Goal: Task Accomplishment & Management: Use online tool/utility

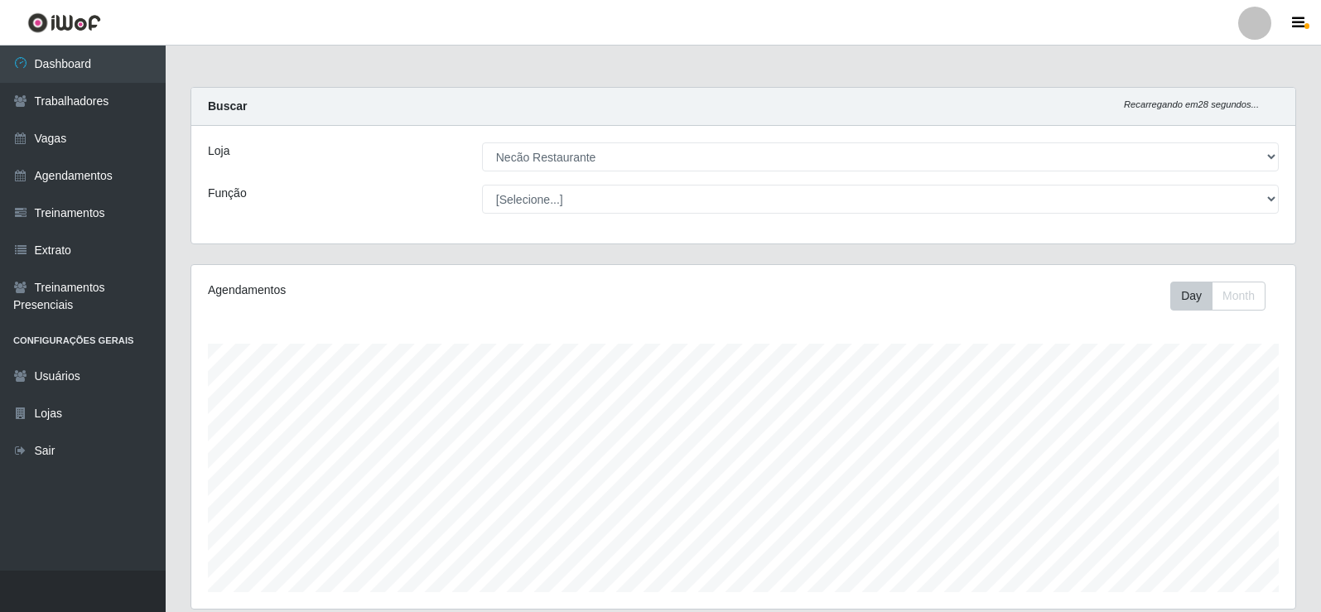
select select "334"
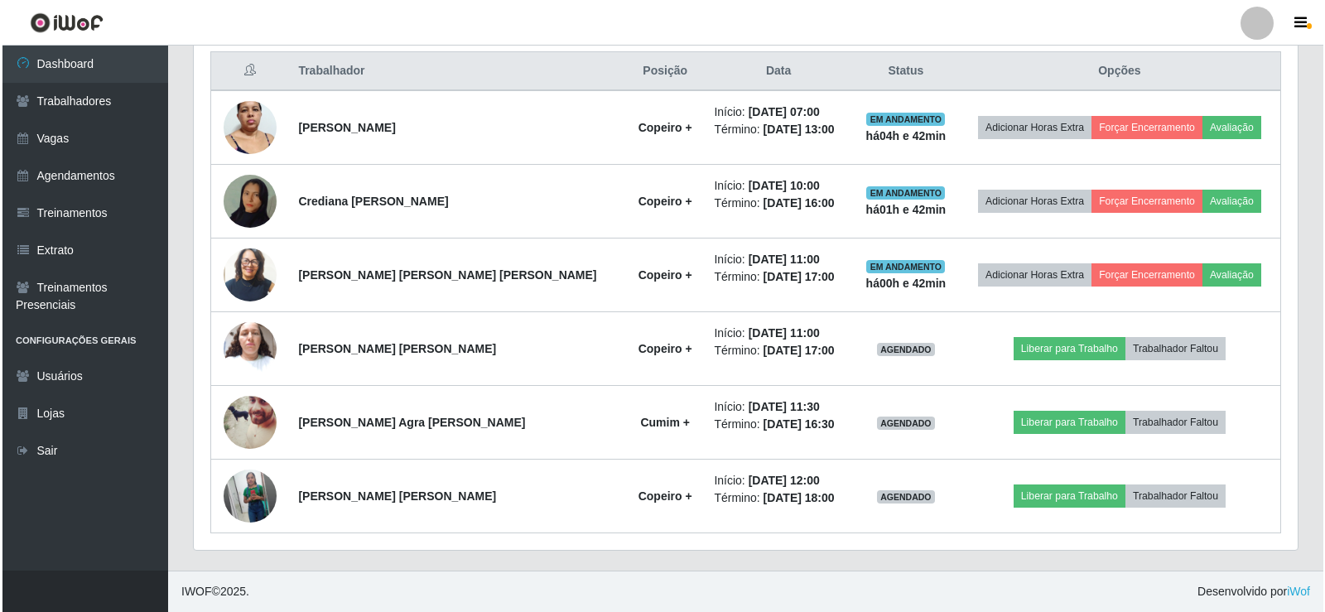
scroll to position [344, 1104]
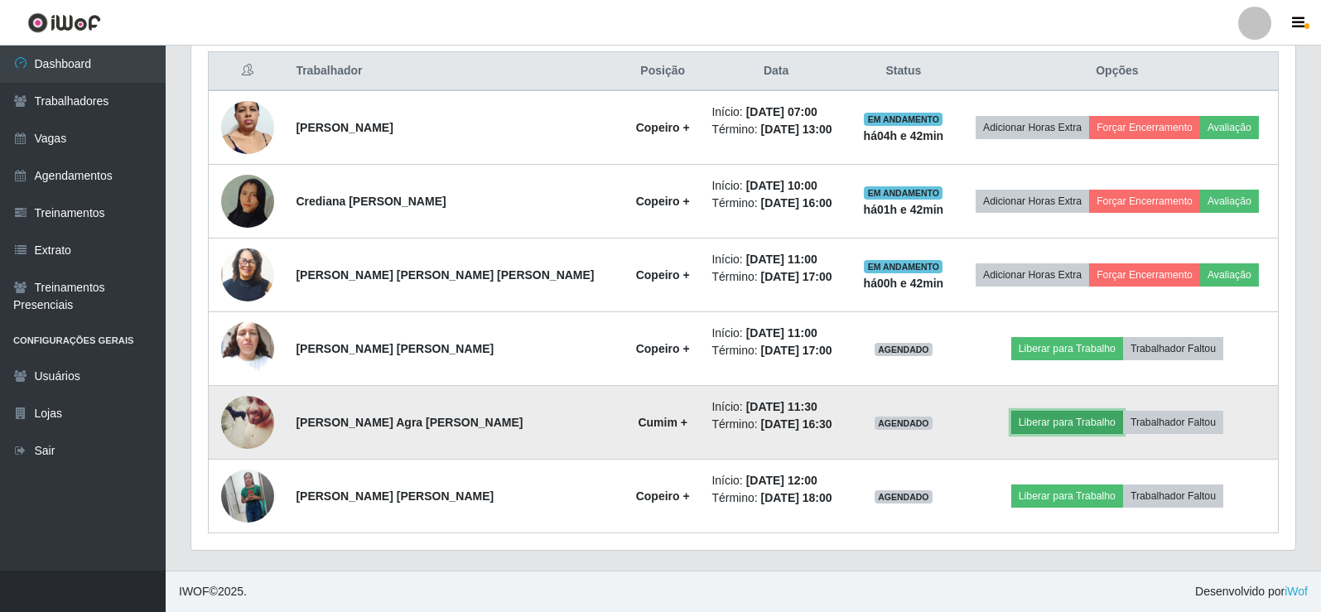
click at [1045, 427] on button "Liberar para Trabalho" at bounding box center [1067, 422] width 112 height 23
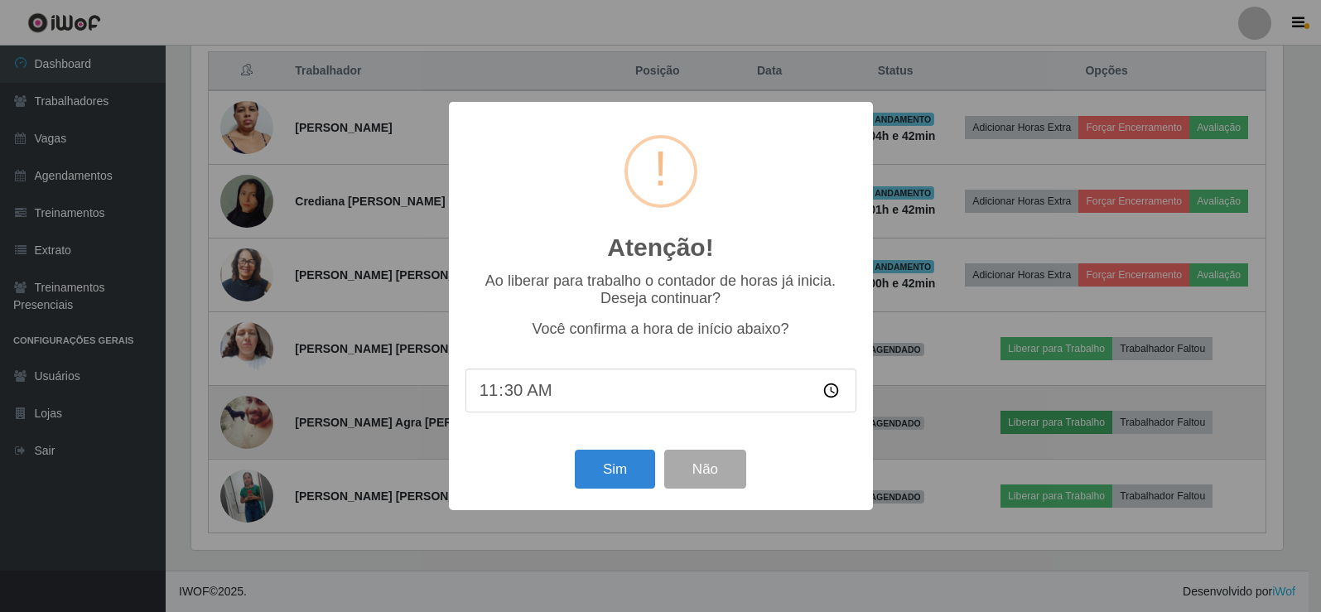
scroll to position [344, 1095]
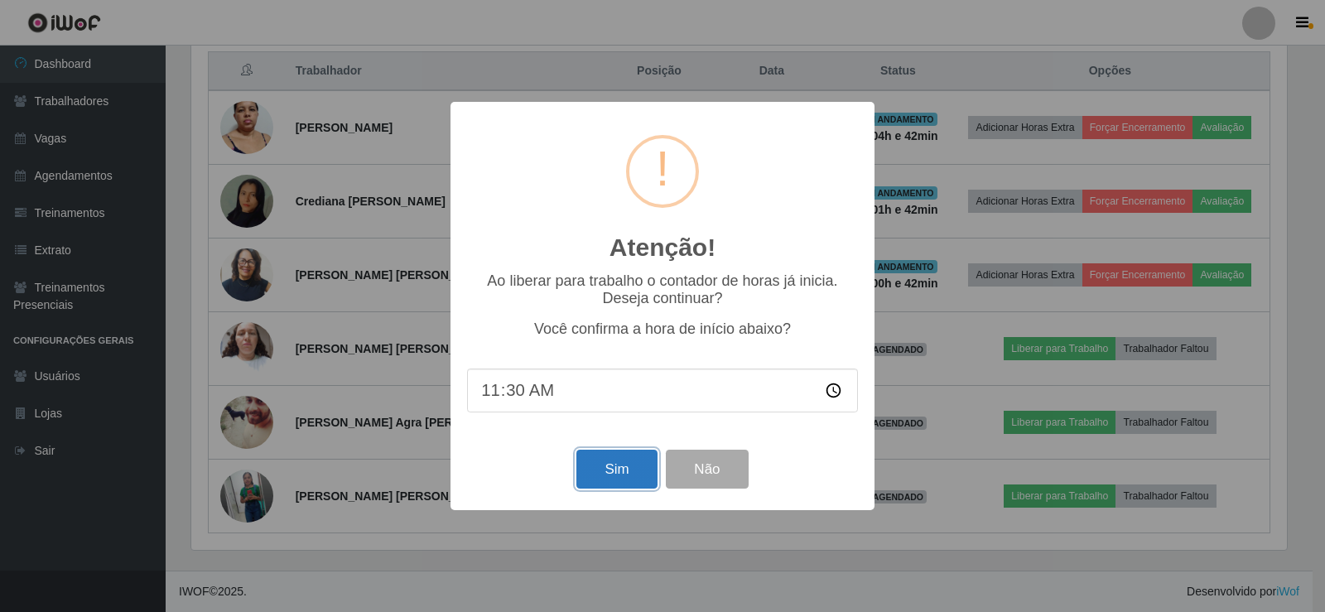
click at [627, 474] on button "Sim" at bounding box center [616, 469] width 80 height 39
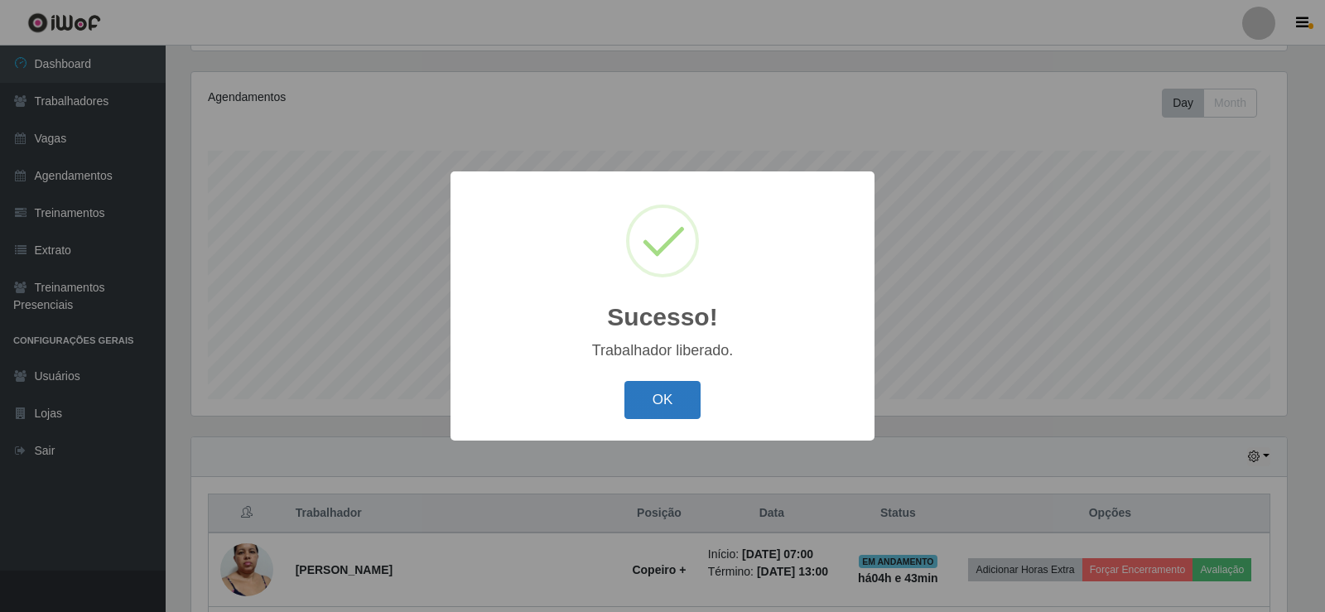
click at [624, 405] on button "OK" at bounding box center [662, 400] width 77 height 39
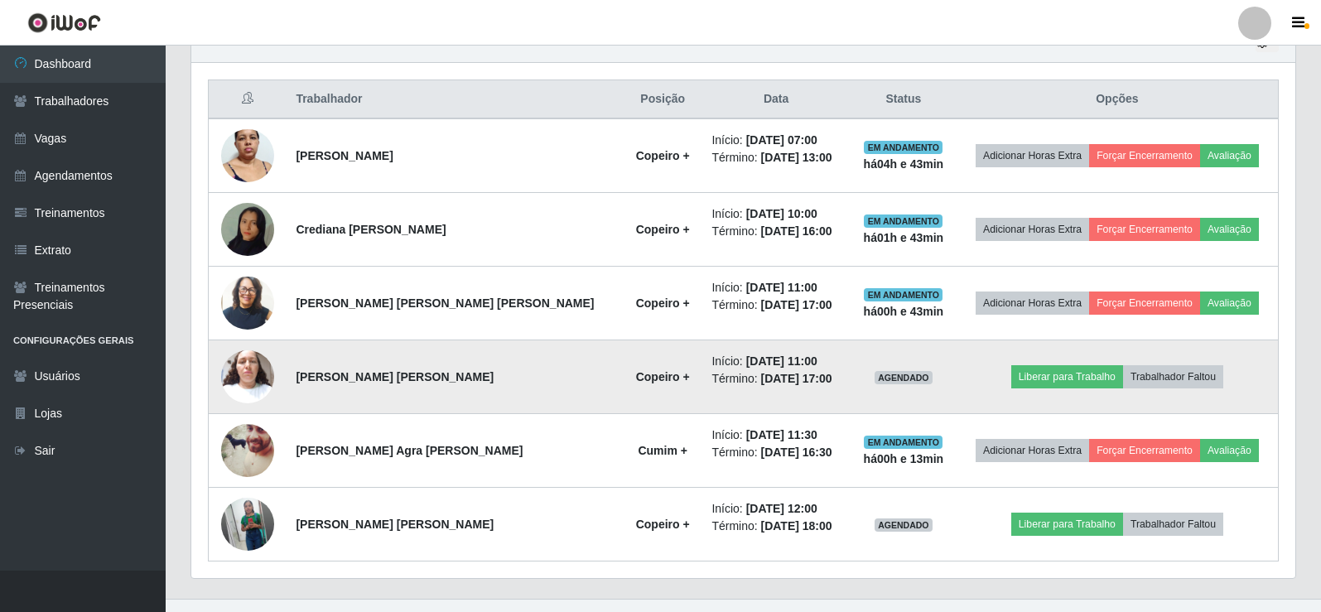
scroll to position [635, 0]
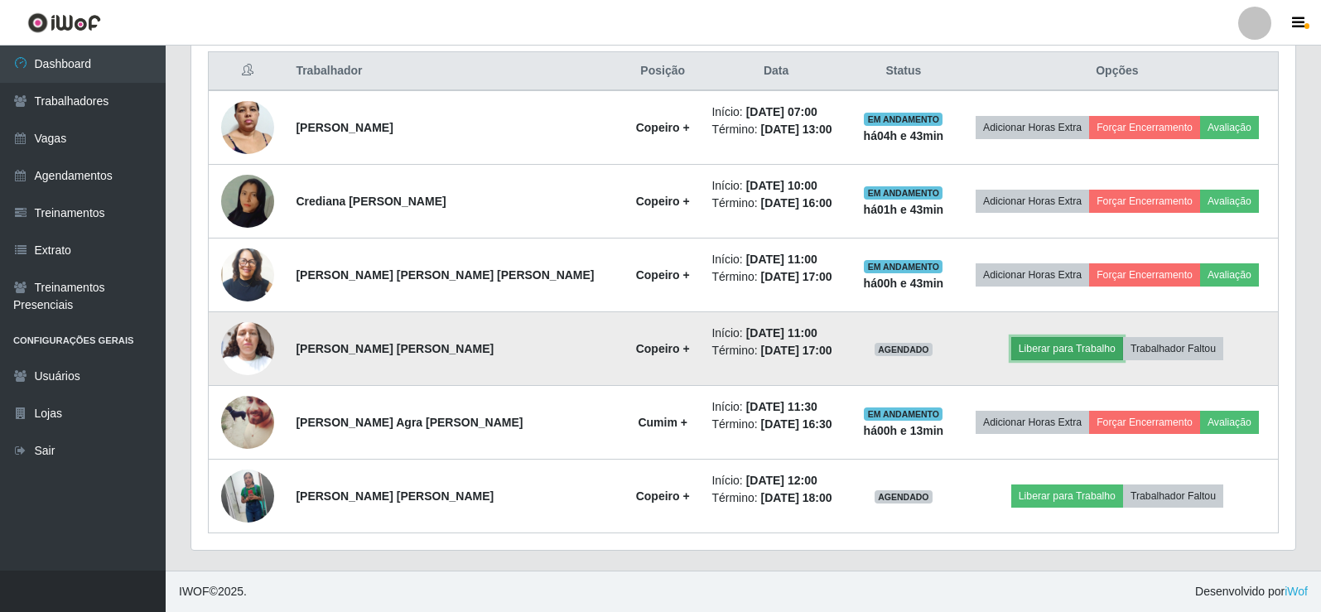
click at [1027, 341] on button "Liberar para Trabalho" at bounding box center [1067, 348] width 112 height 23
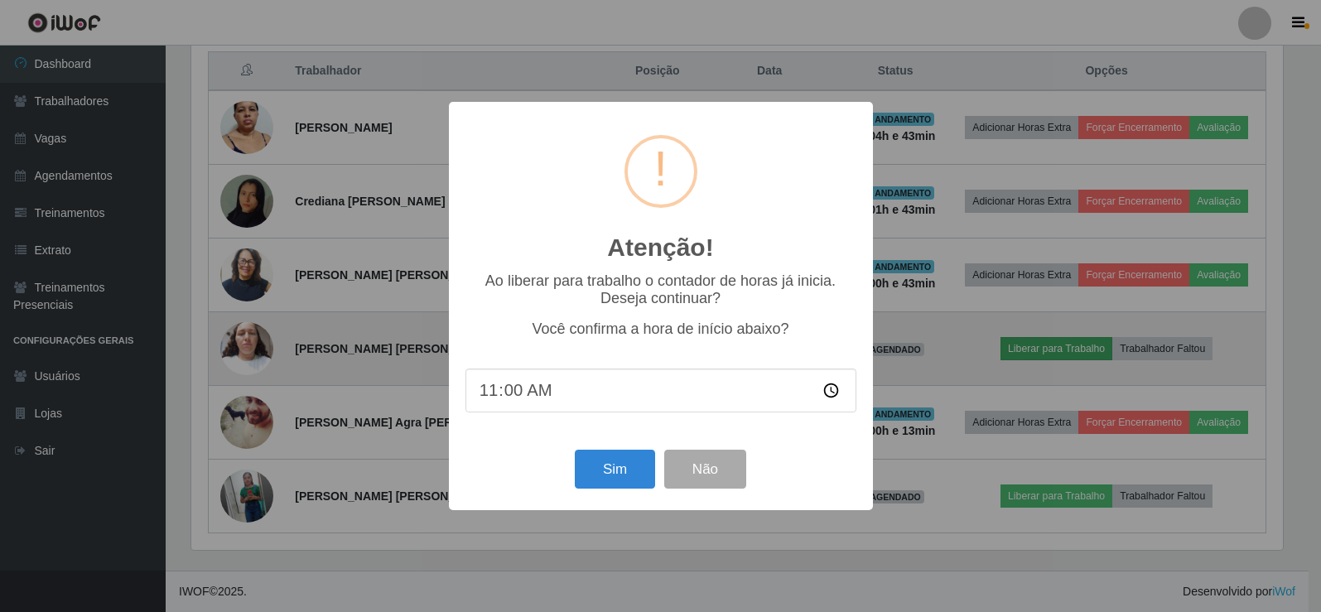
scroll to position [344, 1095]
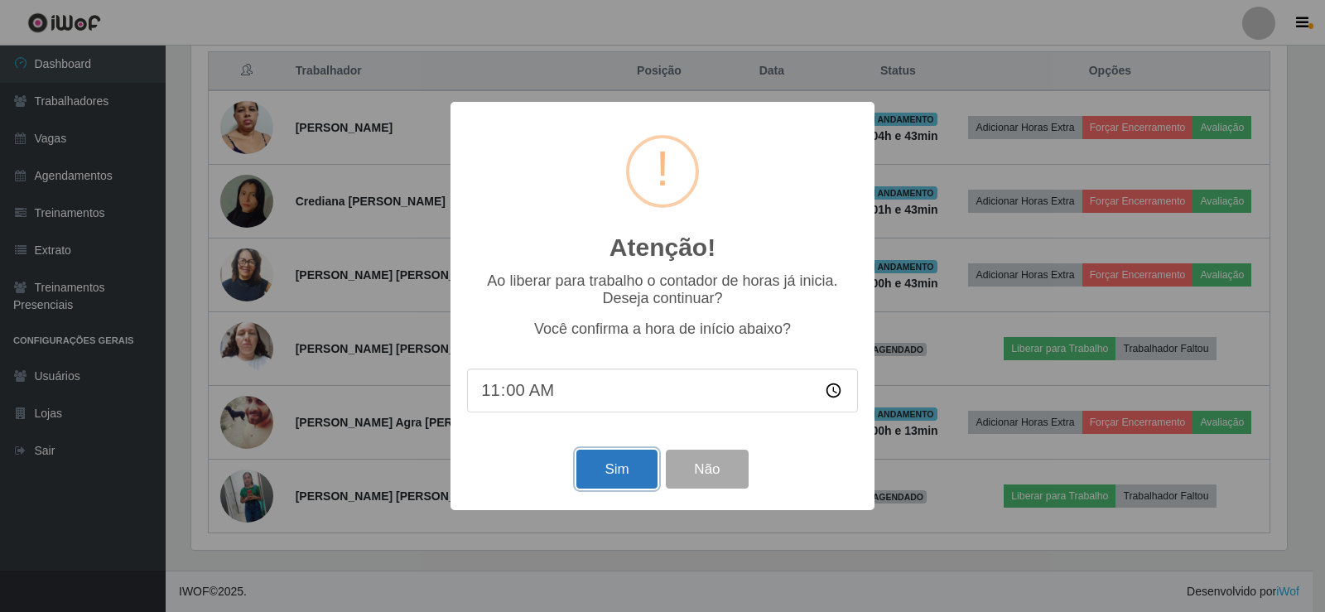
click at [590, 474] on button "Sim" at bounding box center [616, 469] width 80 height 39
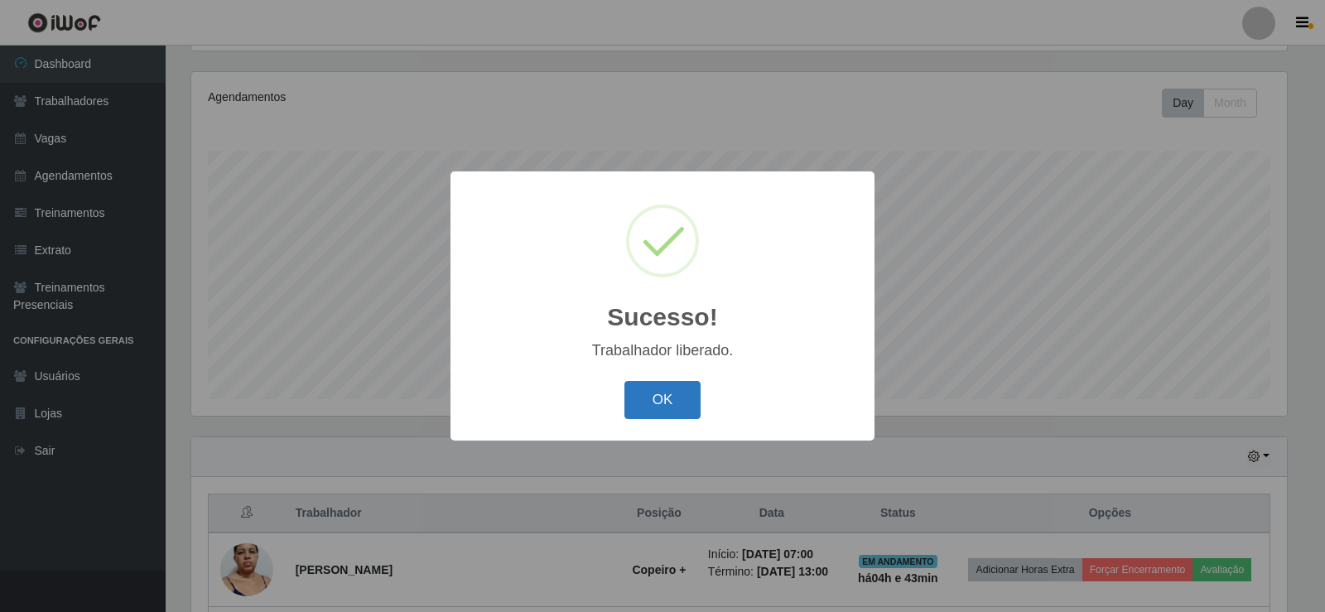
click at [653, 394] on button "OK" at bounding box center [662, 400] width 77 height 39
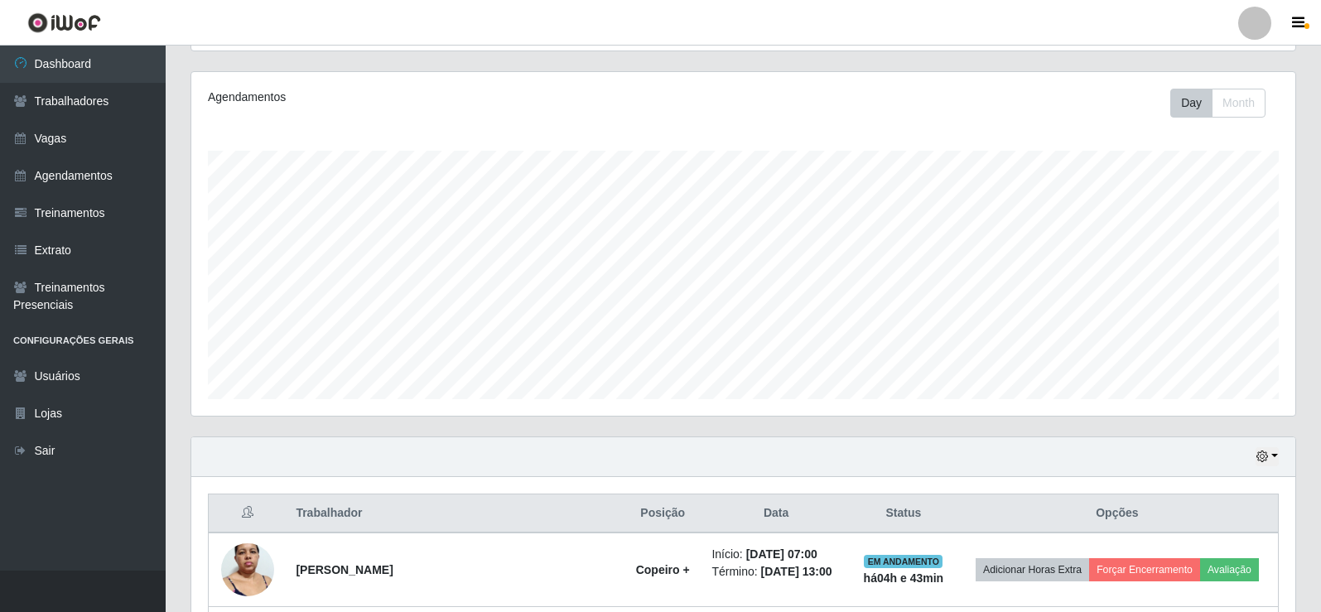
scroll to position [635, 0]
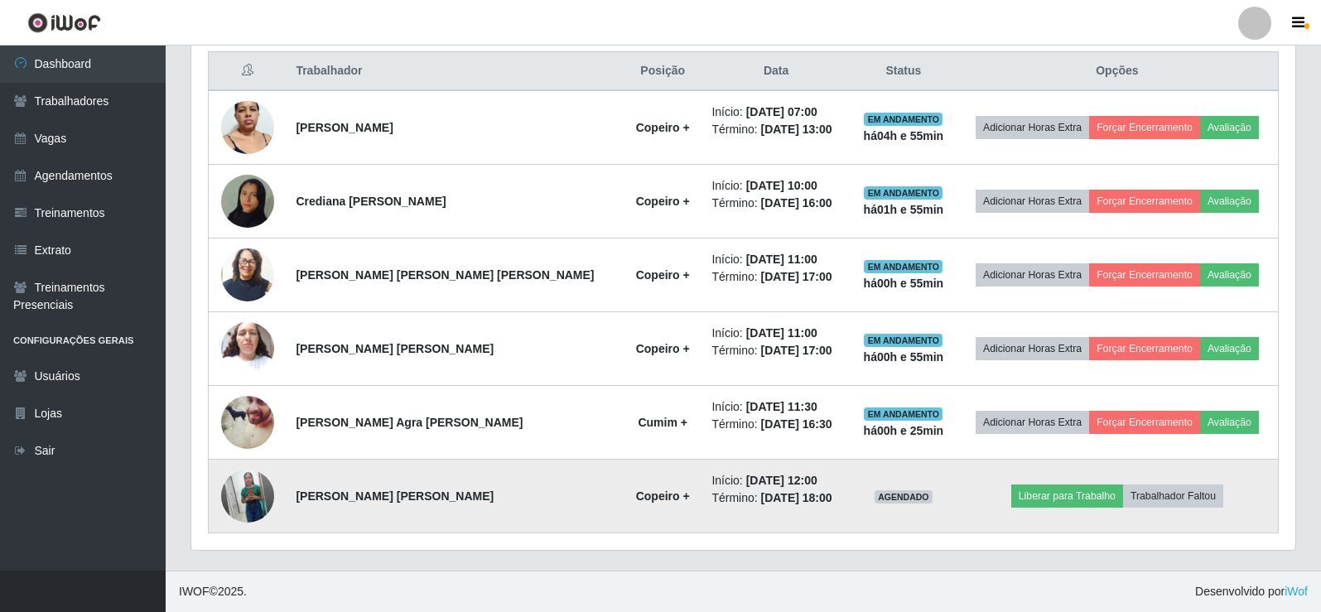
click at [255, 492] on img at bounding box center [247, 496] width 53 height 66
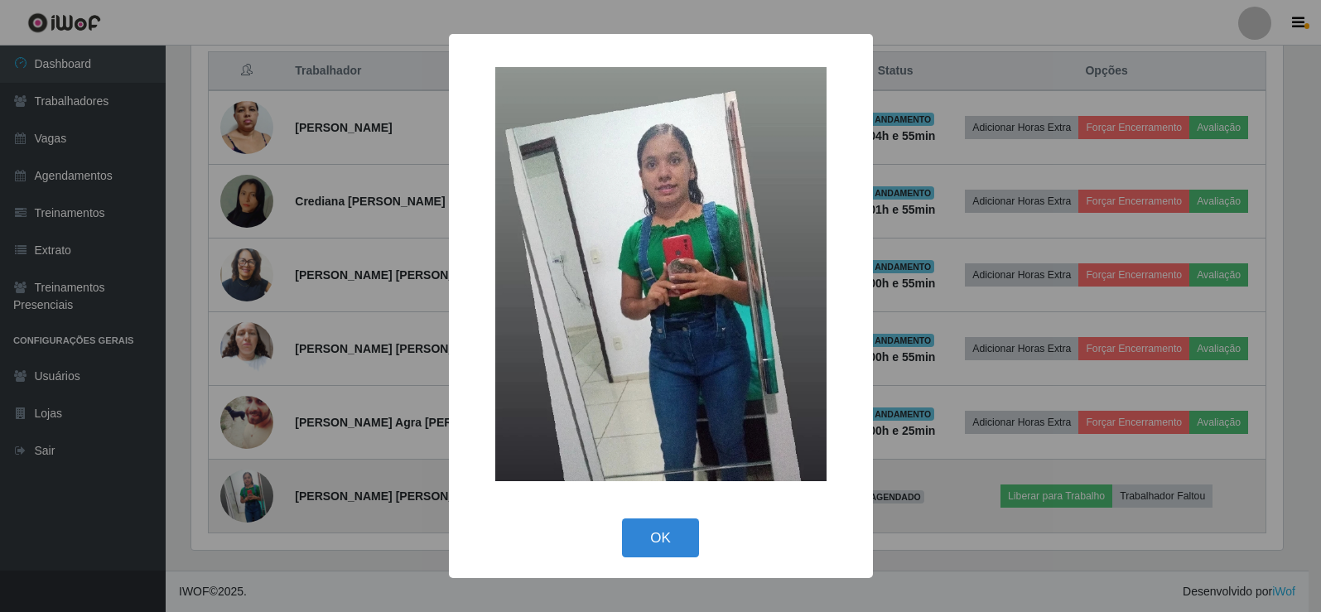
scroll to position [344, 1095]
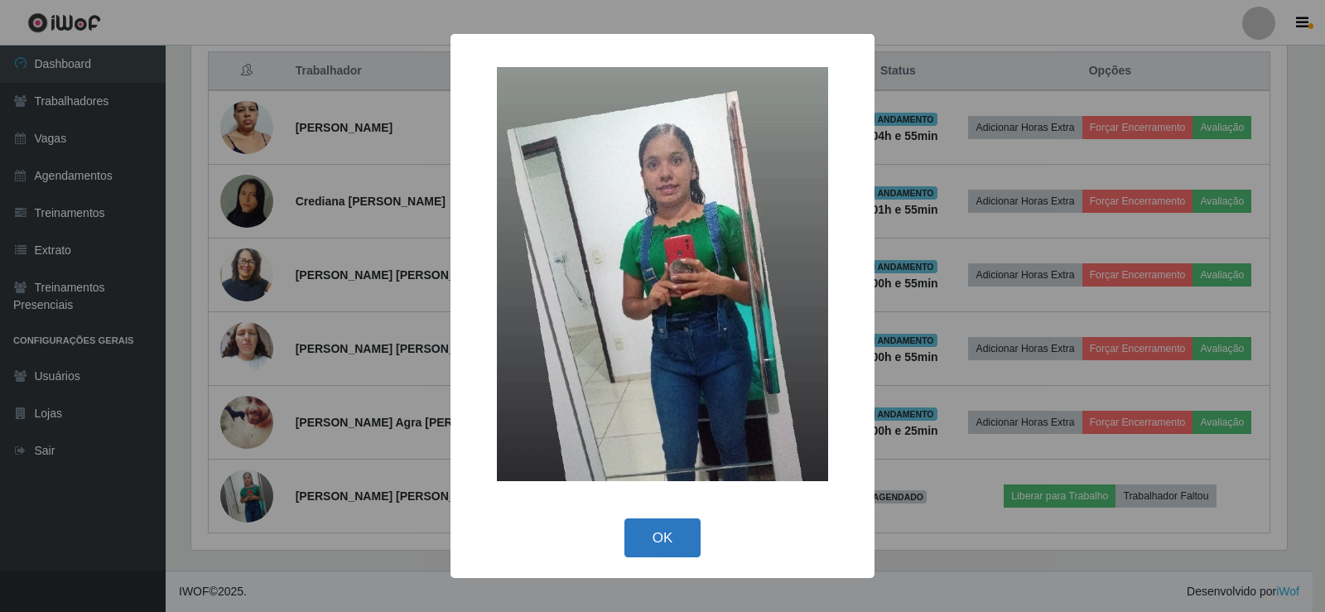
click at [678, 545] on button "OK" at bounding box center [662, 537] width 77 height 39
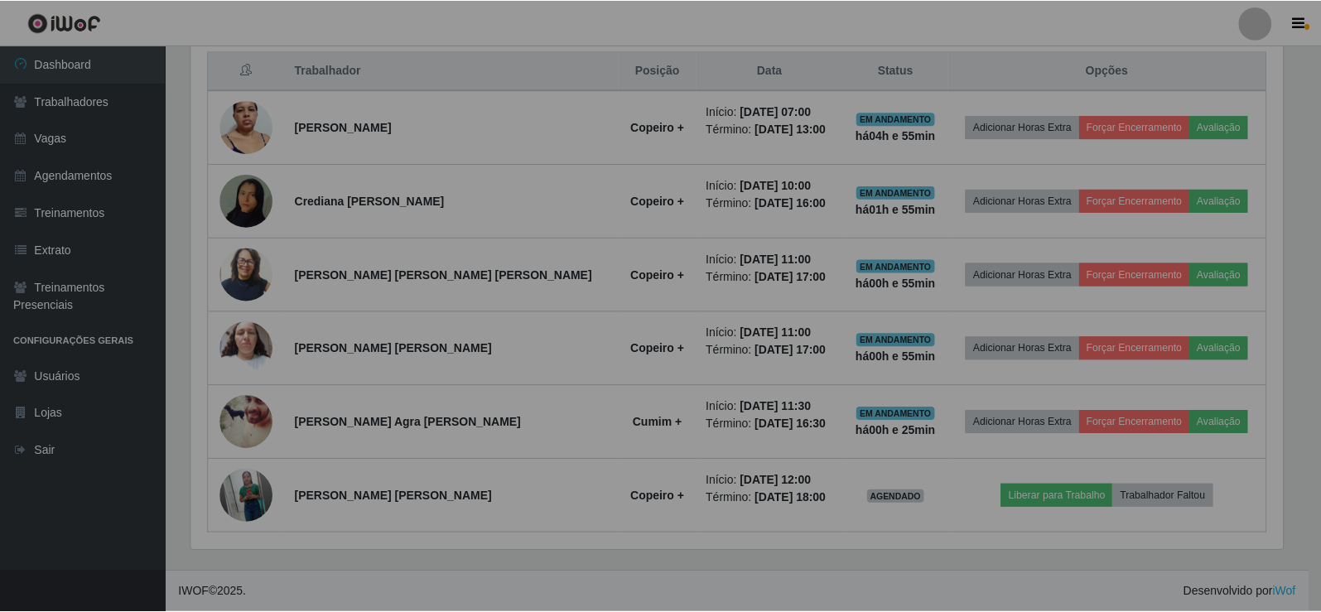
scroll to position [344, 1104]
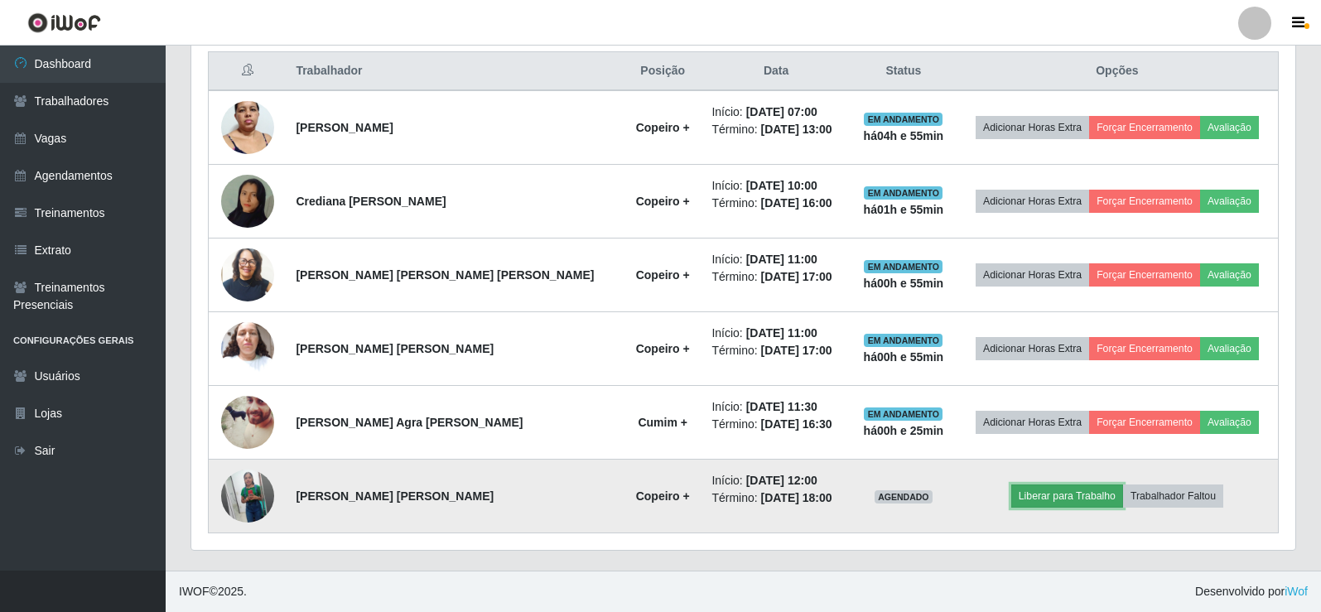
click at [1078, 498] on button "Liberar para Trabalho" at bounding box center [1067, 495] width 112 height 23
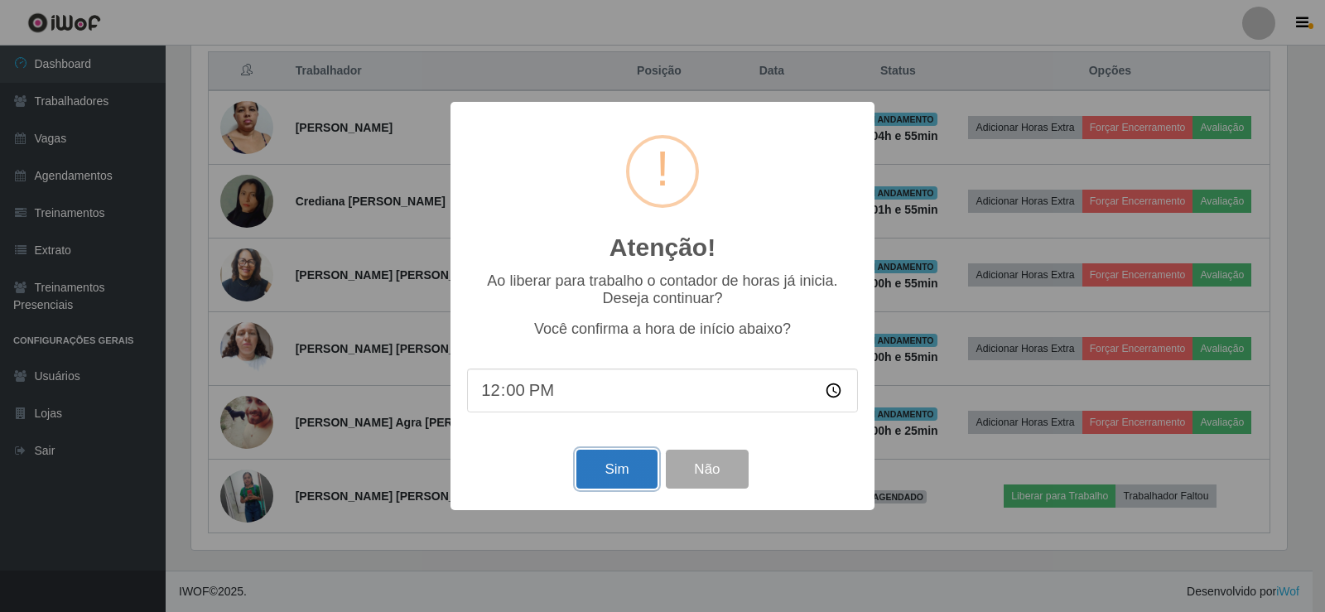
click at [611, 473] on button "Sim" at bounding box center [616, 469] width 80 height 39
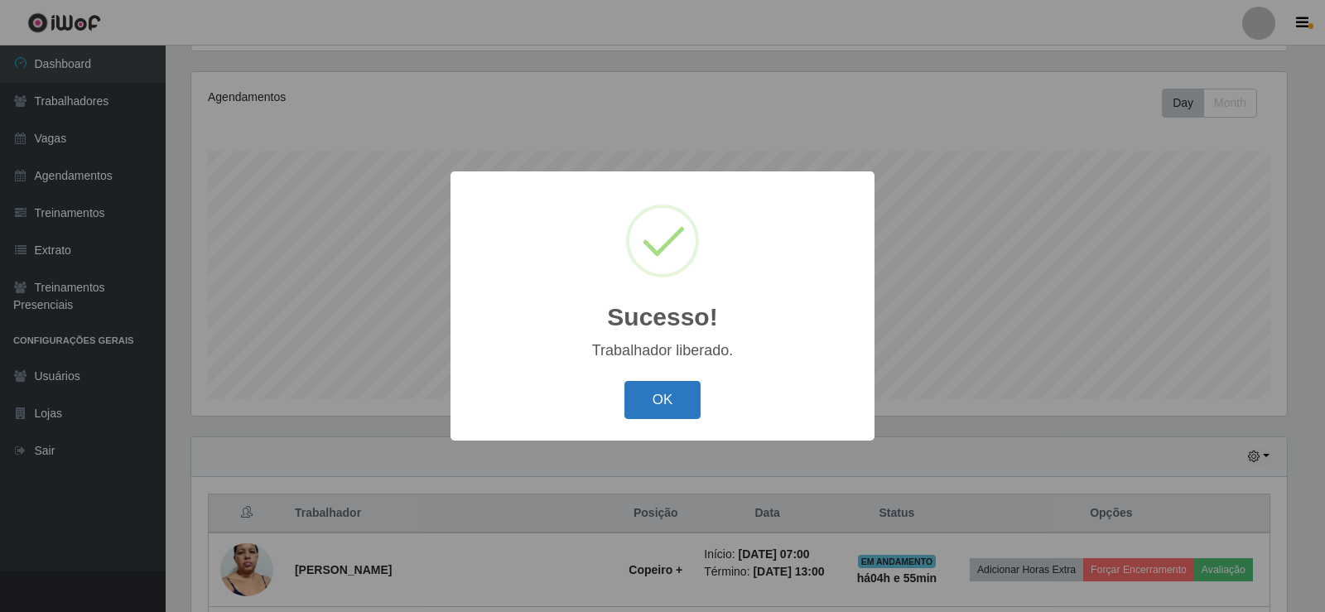
click at [655, 415] on button "OK" at bounding box center [662, 400] width 77 height 39
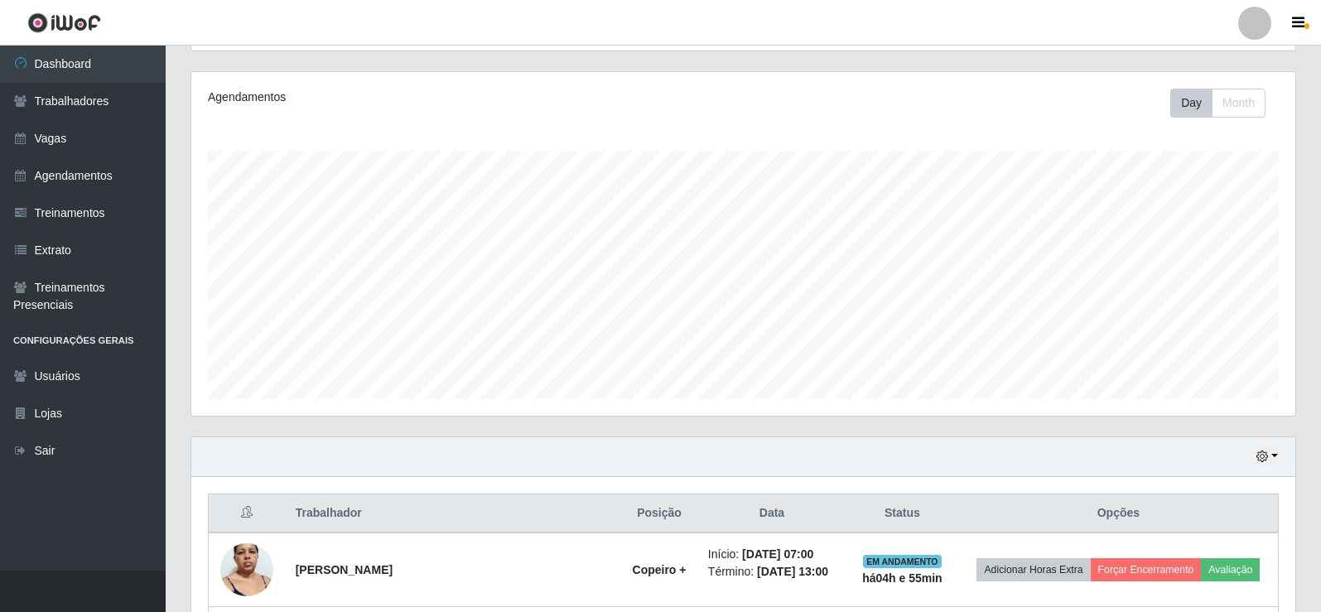
scroll to position [635, 0]
